Goal: Task Accomplishment & Management: Use online tool/utility

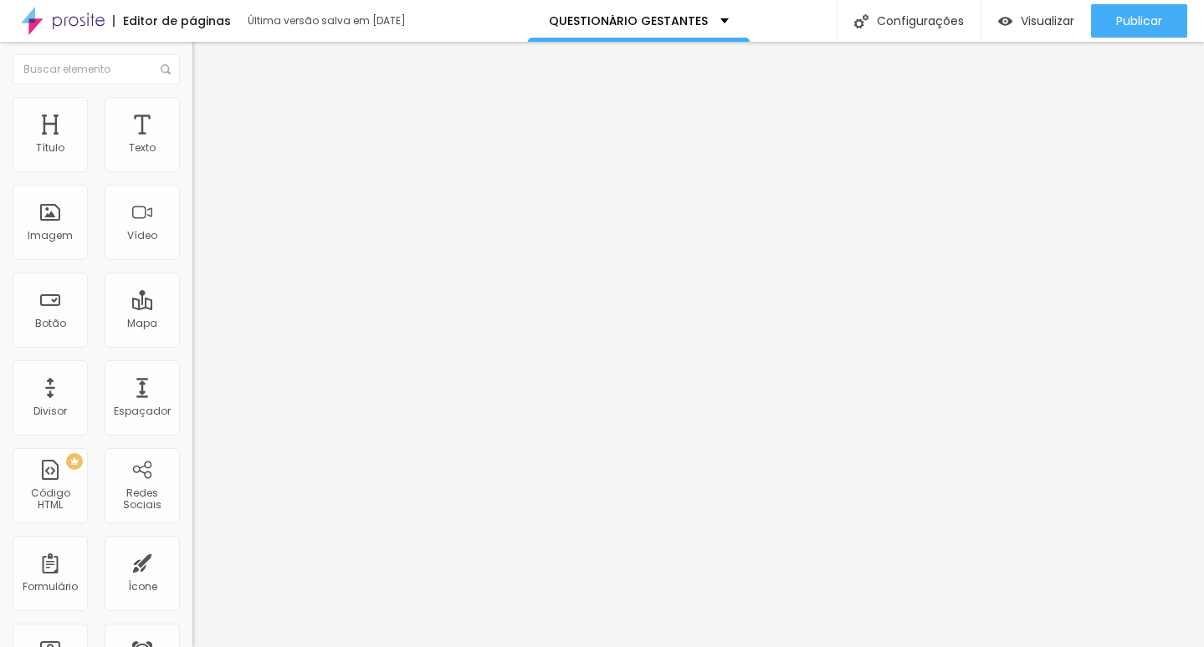
click at [203, 162] on font "FORNULÁRIO DE GESTANTES" at bounding box center [270, 155] width 134 height 14
click at [192, 169] on img at bounding box center [197, 174] width 10 height 10
type input "FORMULÁRIO GESTANTES"
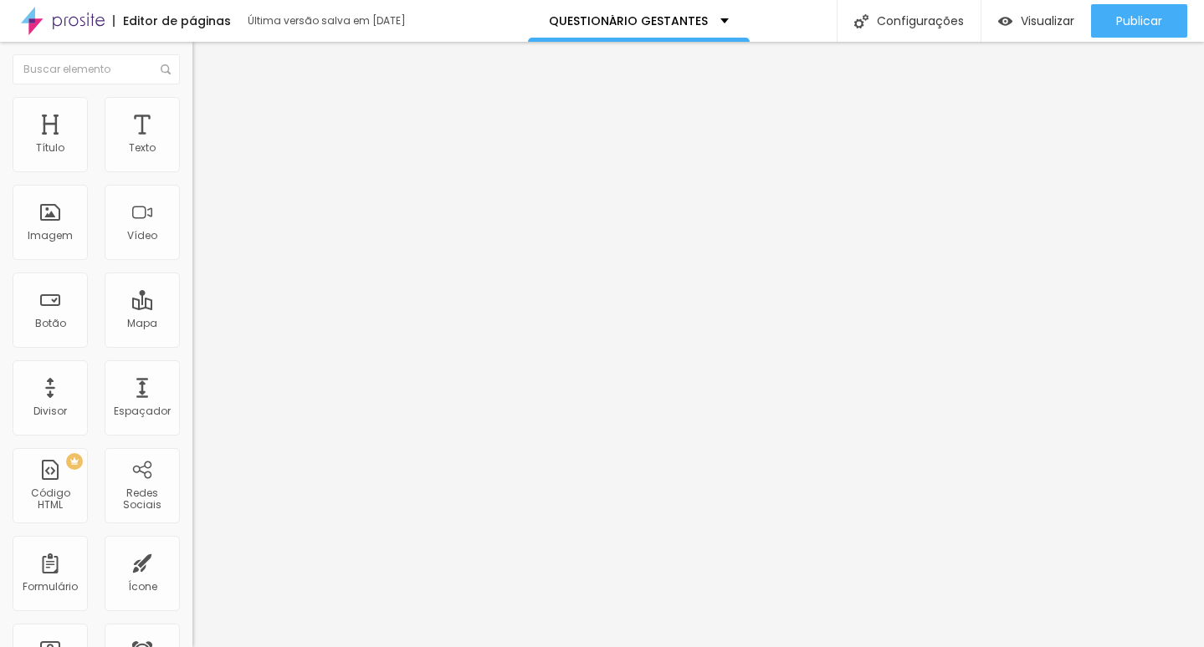
drag, startPoint x: 839, startPoint y: 586, endPoint x: 835, endPoint y: 566, distance: 20.5
